Goal: Task Accomplishment & Management: Manage account settings

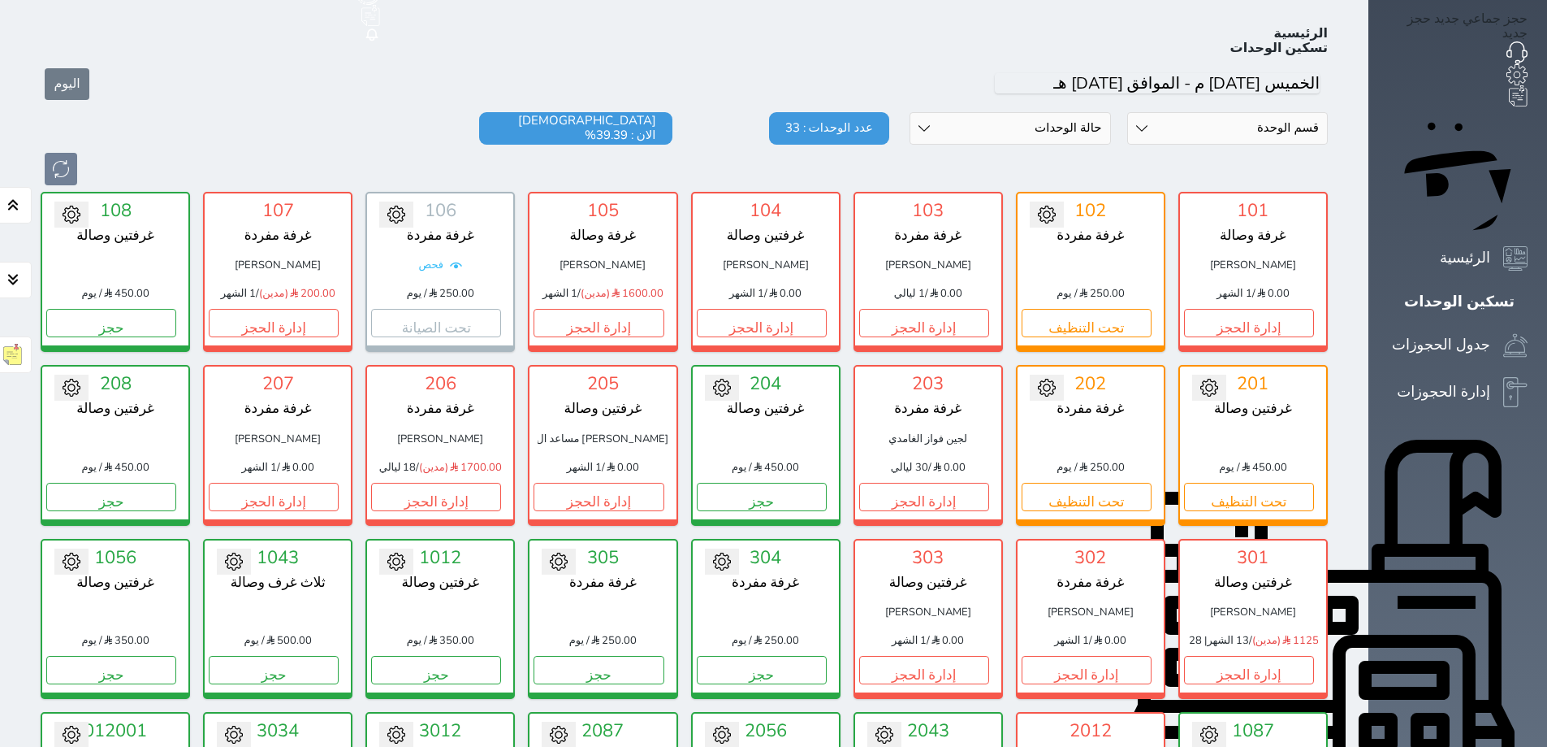
scroll to position [63, 0]
click at [636, 309] on button "إدارة الحجز" at bounding box center [599, 323] width 130 height 28
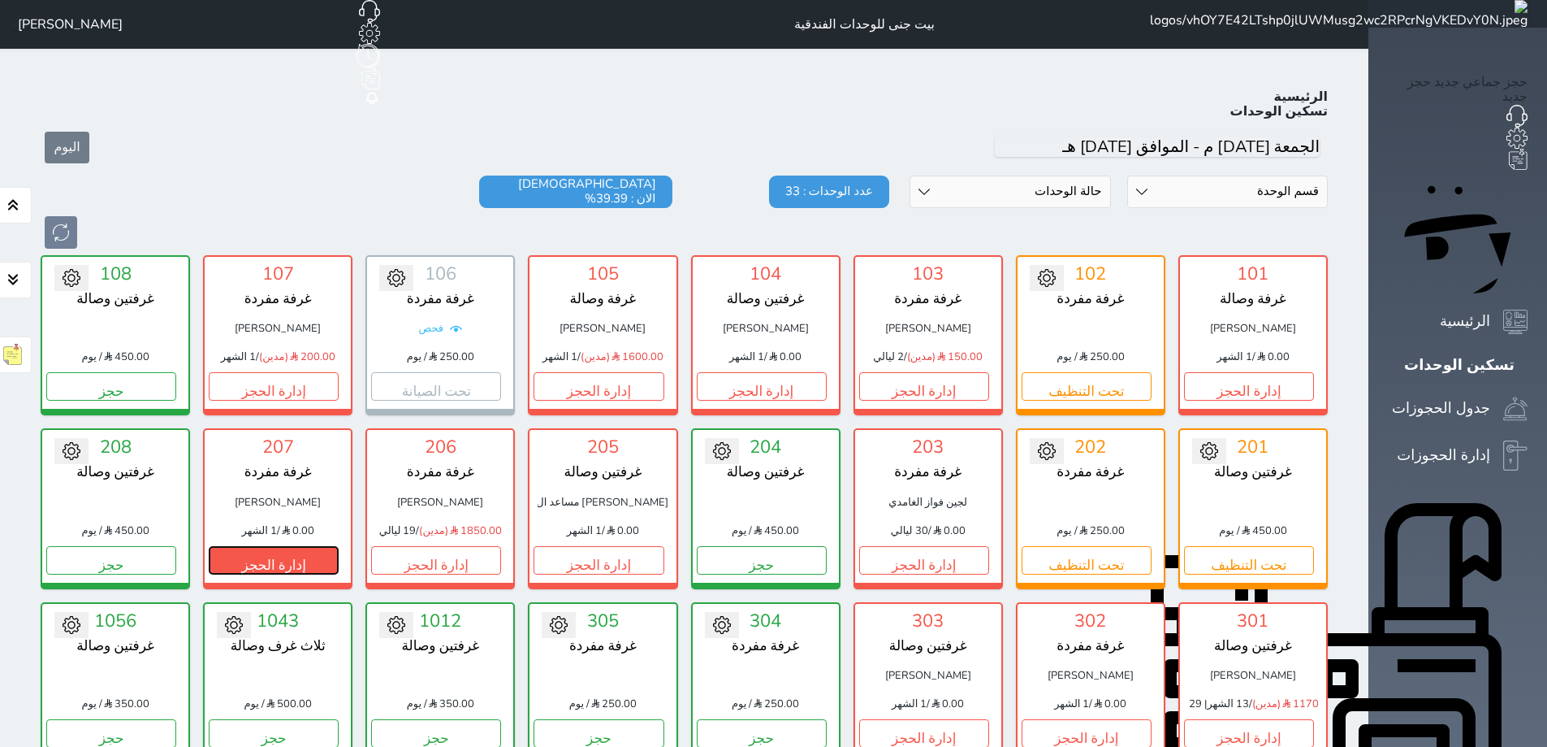
click at [271, 546] on button "إدارة الحجز" at bounding box center [274, 560] width 130 height 28
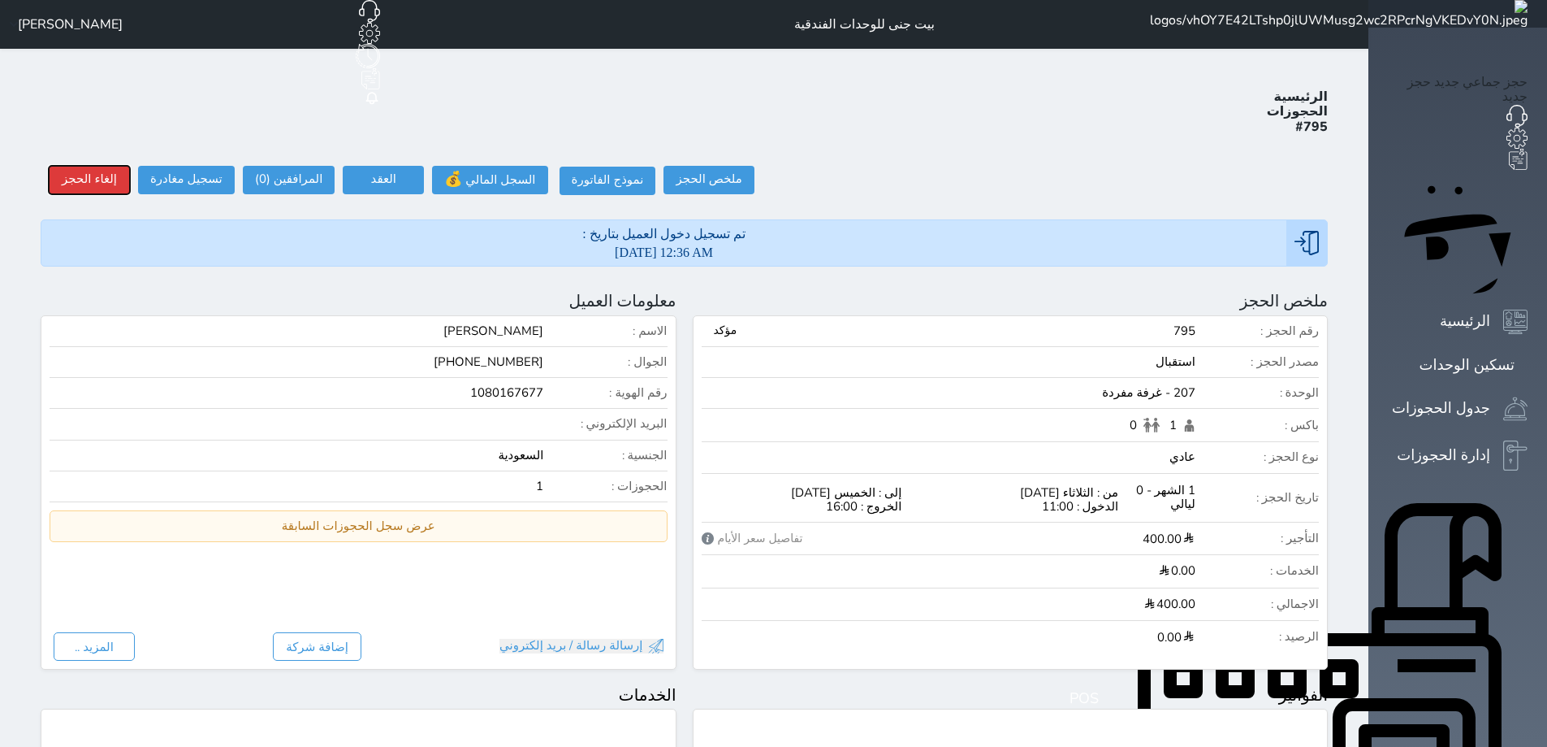
click at [57, 166] on button "إلغاء الحجز" at bounding box center [89, 180] width 81 height 28
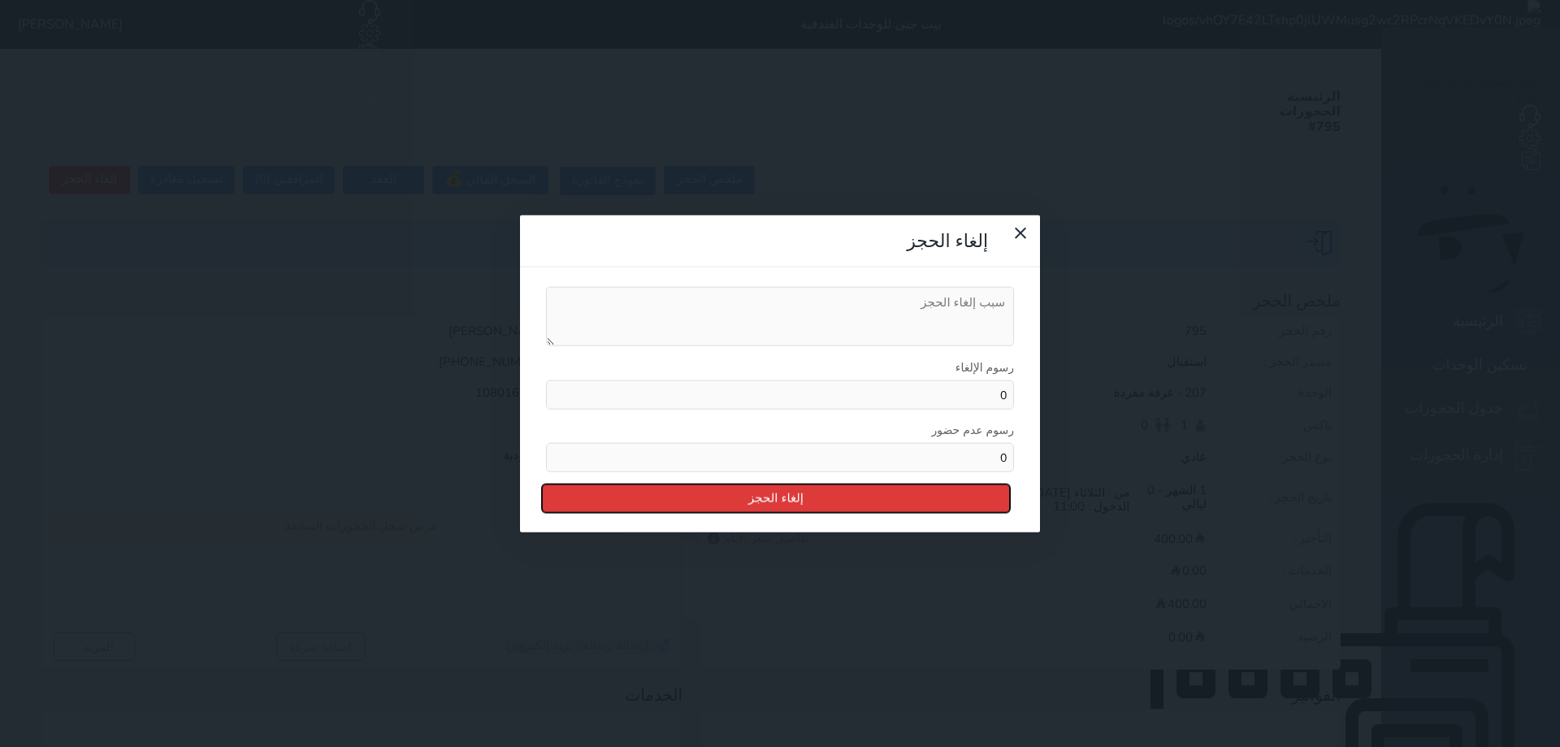
click at [765, 484] on button "إلغاء الحجز" at bounding box center [776, 498] width 468 height 28
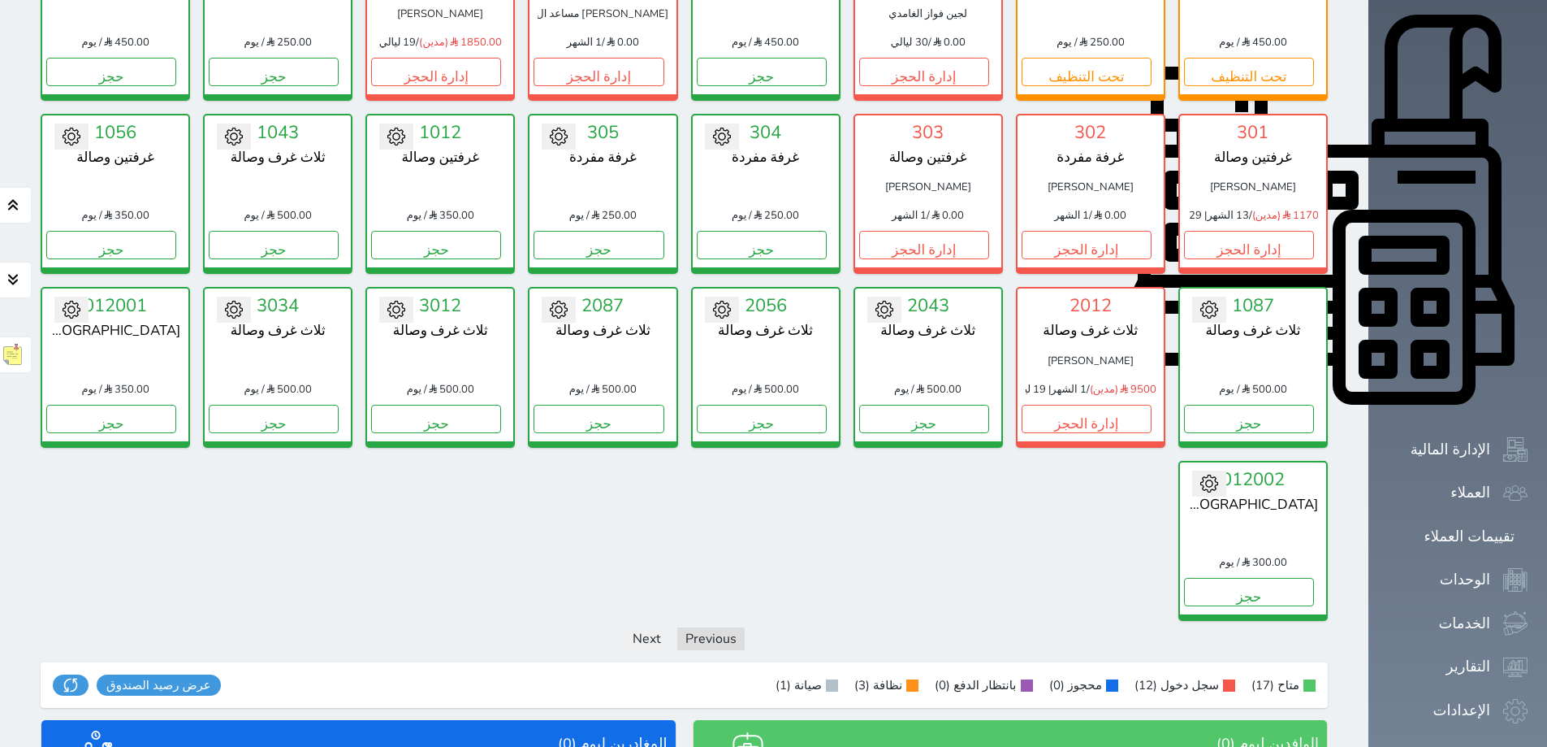
scroll to position [445, 0]
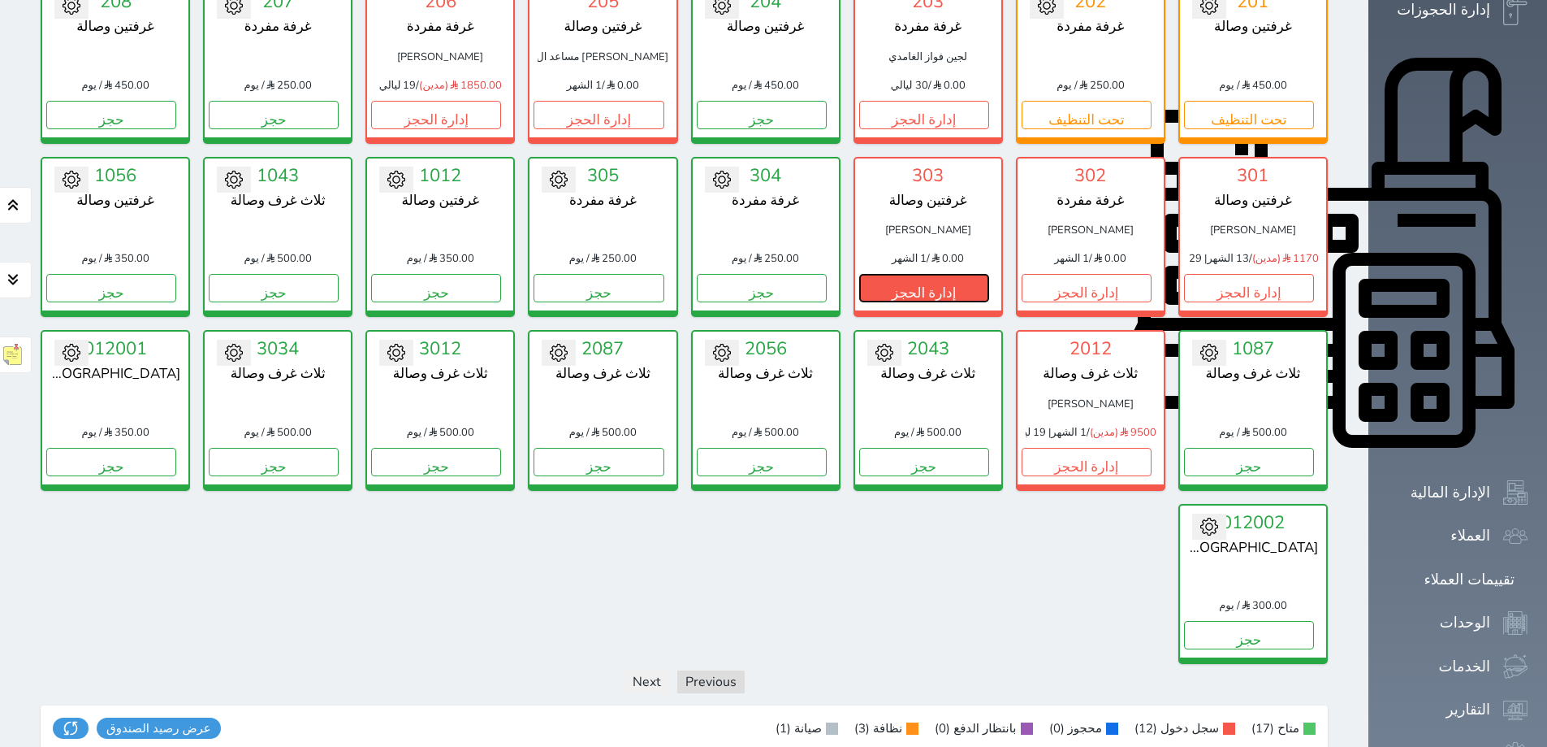
click at [957, 274] on button "إدارة الحجز" at bounding box center [924, 288] width 130 height 28
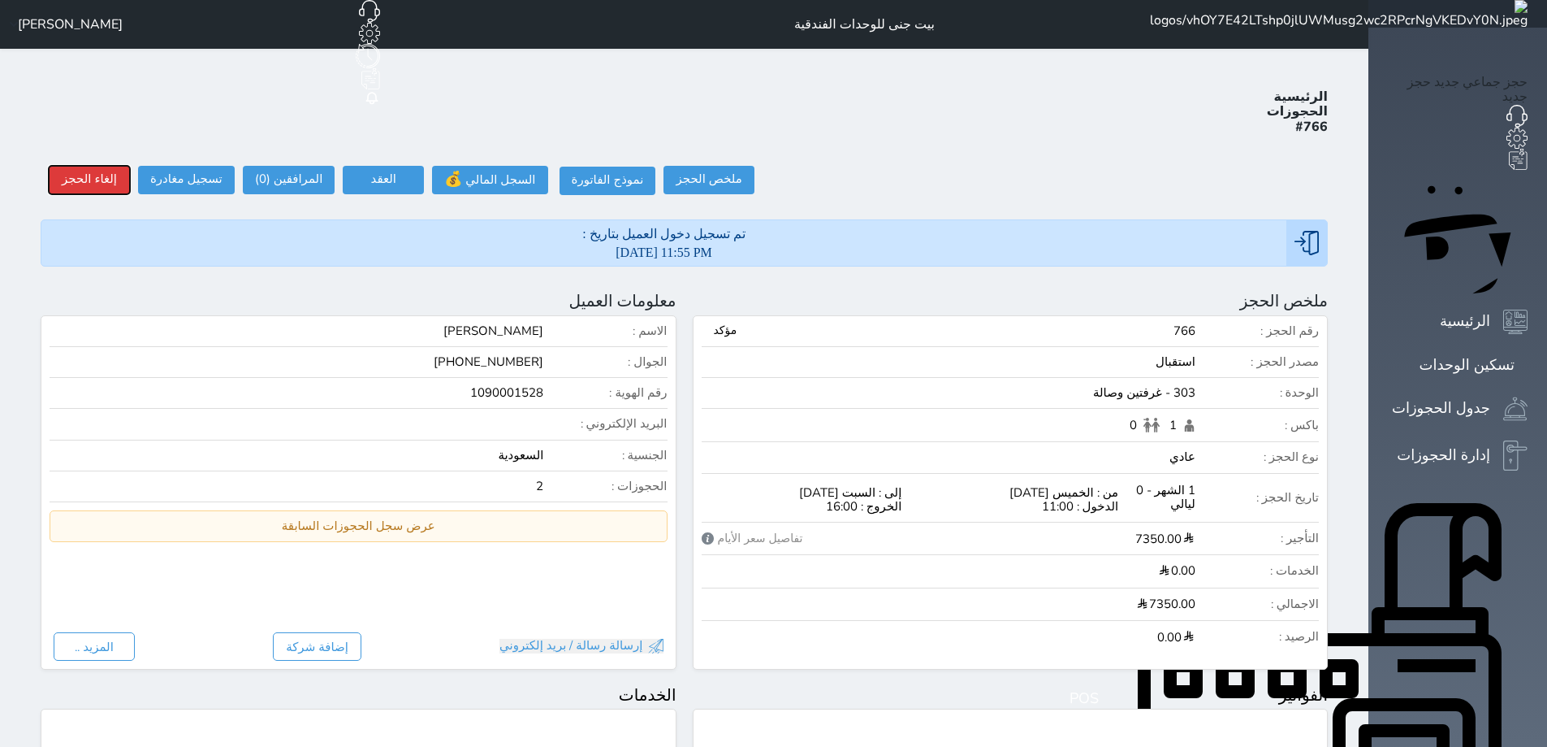
click at [75, 166] on button "إلغاء الحجز" at bounding box center [89, 180] width 81 height 28
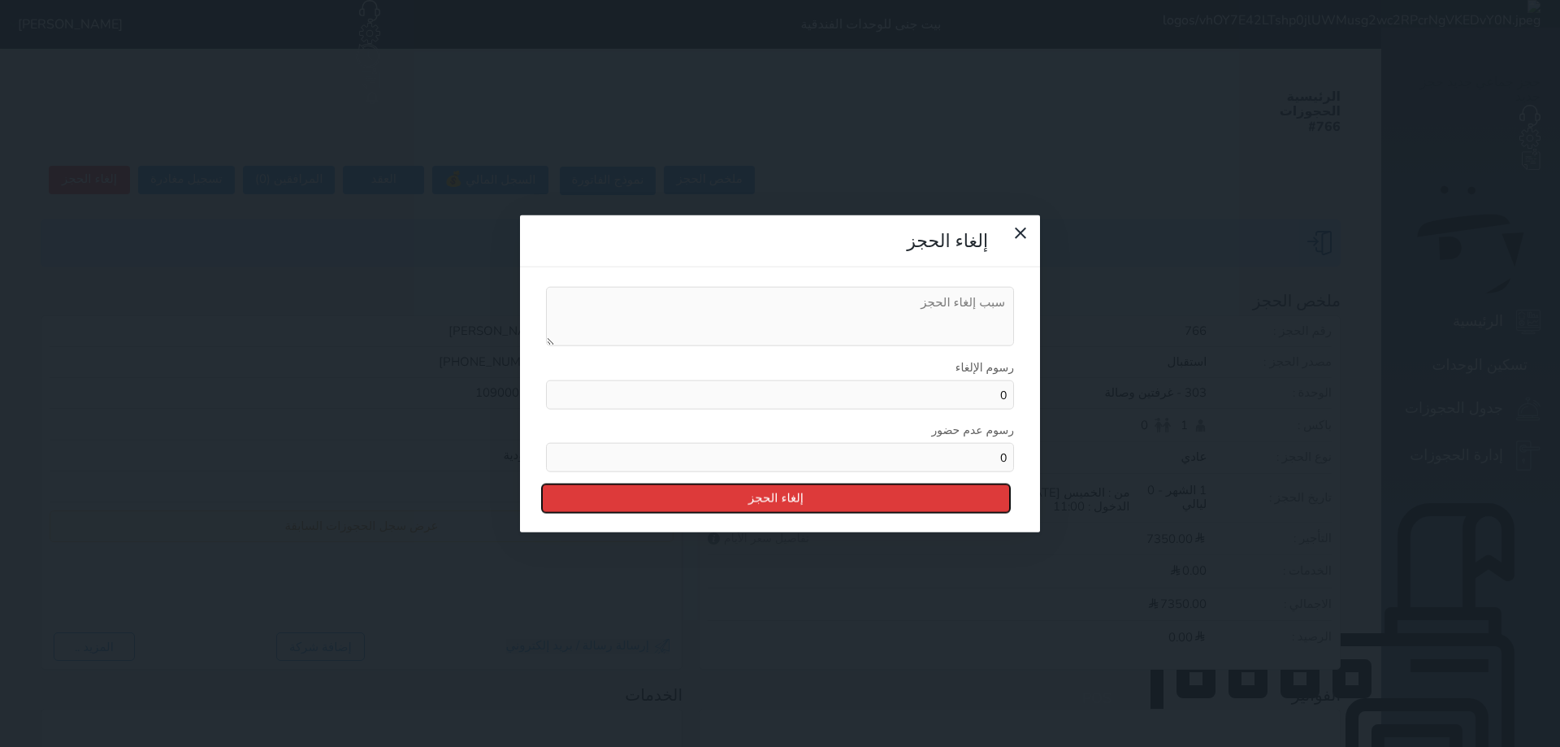
click at [759, 484] on button "إلغاء الحجز" at bounding box center [776, 498] width 468 height 28
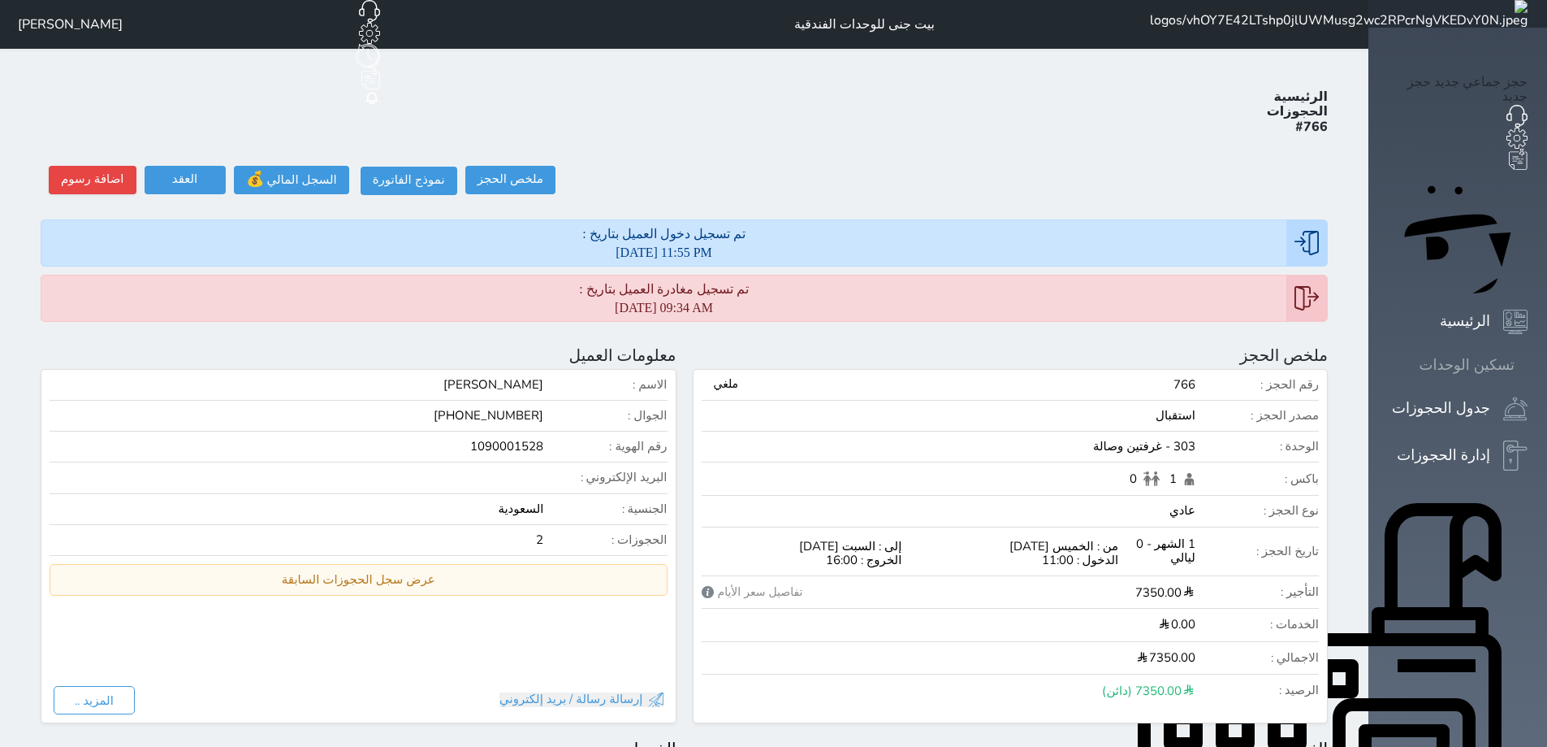
click at [1528, 365] on icon at bounding box center [1528, 365] width 0 height 0
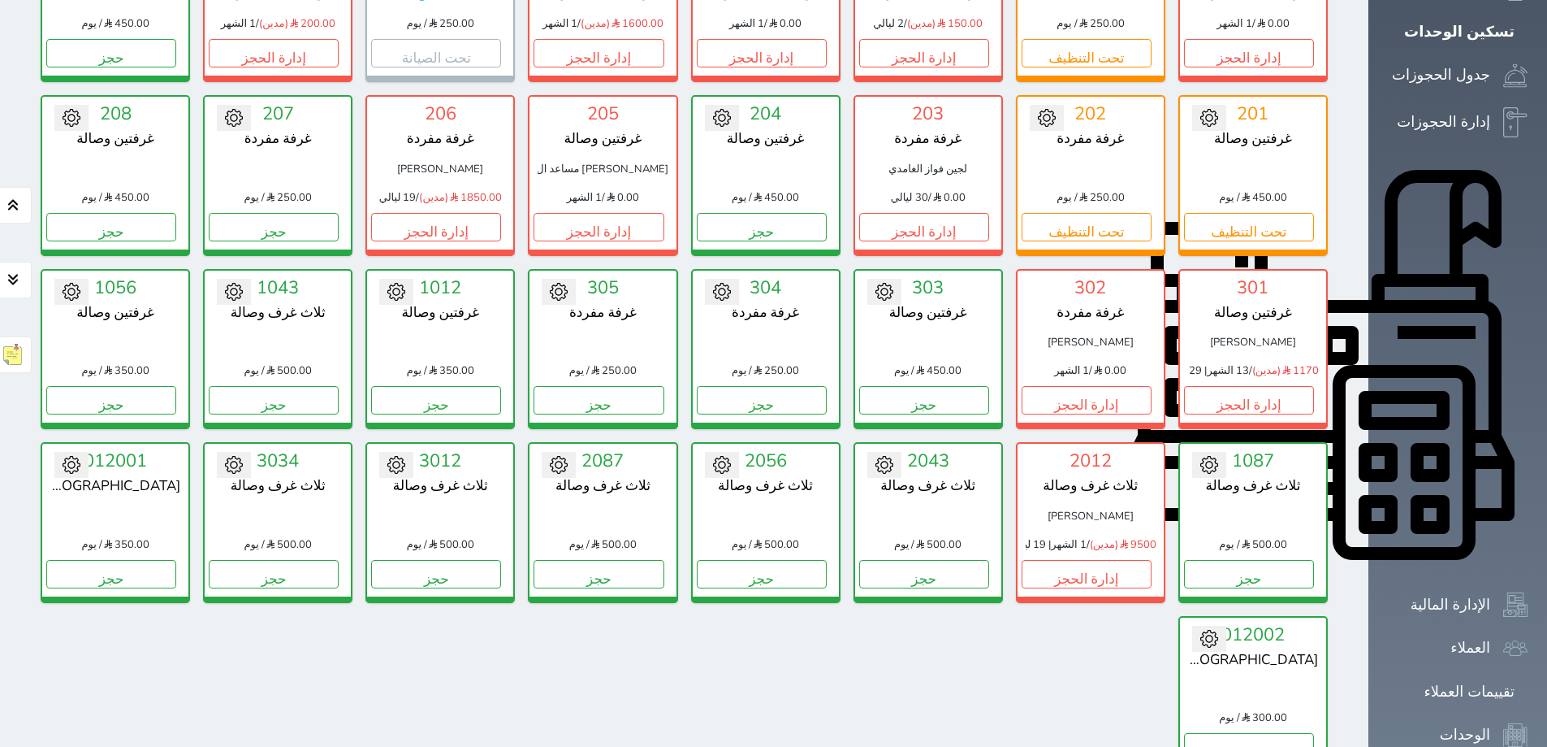
scroll to position [388, 0]
